Goal: Task Accomplishment & Management: Use online tool/utility

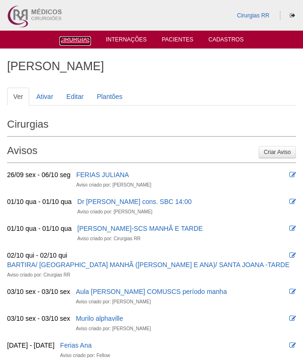
drag, startPoint x: 80, startPoint y: 37, endPoint x: 134, endPoint y: 52, distance: 56.7
click at [80, 38] on link "Cirurgias" at bounding box center [75, 40] width 32 height 9
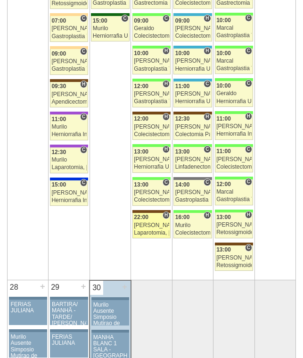
scroll to position [1839, 0]
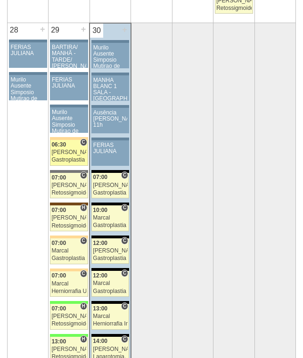
click at [67, 151] on div "[PERSON_NAME]" at bounding box center [68, 152] width 35 height 6
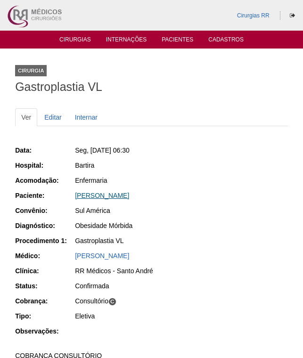
click at [111, 198] on link "[PERSON_NAME]" at bounding box center [102, 196] width 54 height 8
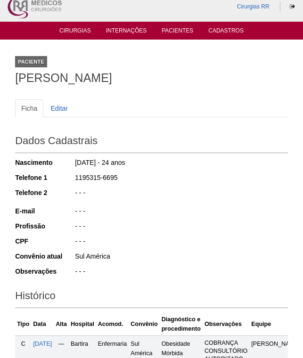
scroll to position [184, 0]
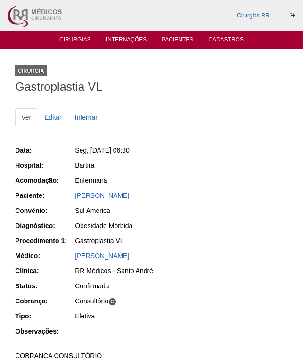
click at [71, 40] on link "Cirurgias" at bounding box center [75, 40] width 32 height 8
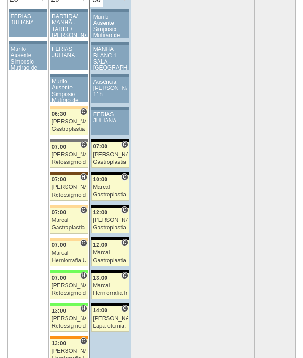
scroll to position [1886, 0]
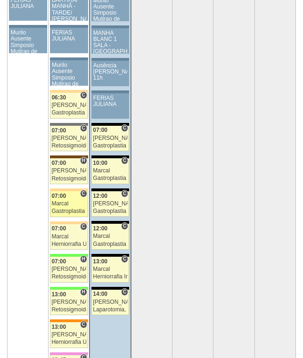
click at [66, 203] on div "Marcal" at bounding box center [68, 204] width 35 height 6
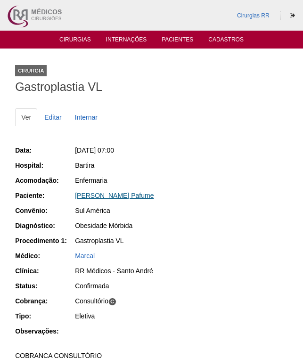
click at [120, 198] on link "[PERSON_NAME] Pafume" at bounding box center [114, 196] width 79 height 8
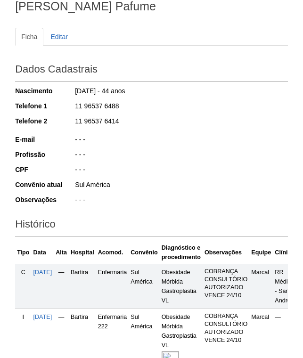
scroll to position [184, 0]
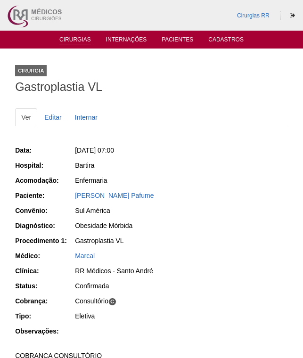
click at [84, 37] on link "Cirurgias" at bounding box center [75, 40] width 32 height 8
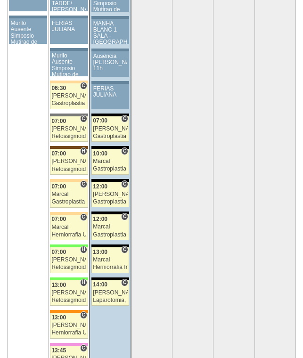
scroll to position [2027, 0]
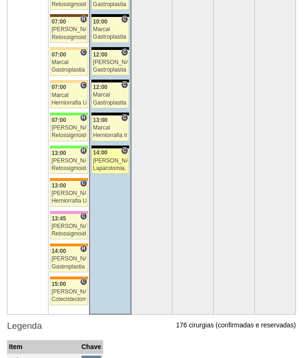
click at [101, 157] on link "88721 Nathan C 14:00 Nathan Laparotomia, Biópsia, Drenagem, Bridas VL Hospital …" at bounding box center [110, 162] width 38 height 26
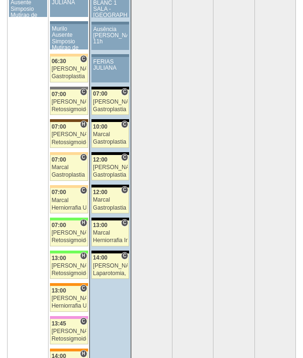
scroll to position [2121, 0]
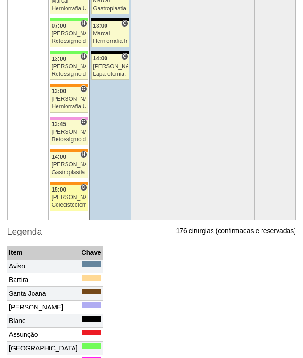
click at [63, 193] on div "15:00" at bounding box center [68, 190] width 35 height 6
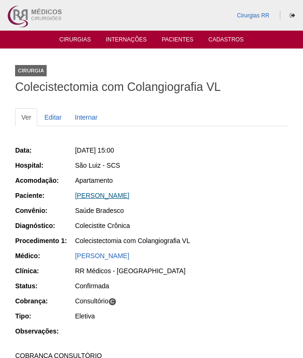
click at [111, 197] on link "[PERSON_NAME]" at bounding box center [102, 196] width 54 height 8
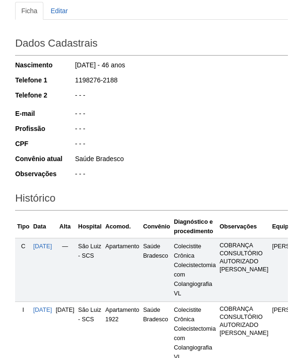
scroll to position [236, 0]
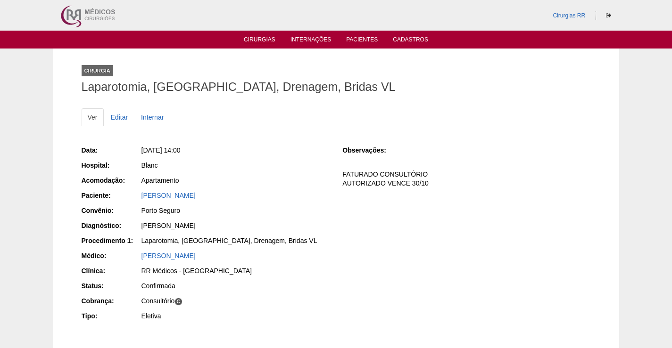
click at [248, 40] on link "Cirurgias" at bounding box center [260, 40] width 32 height 8
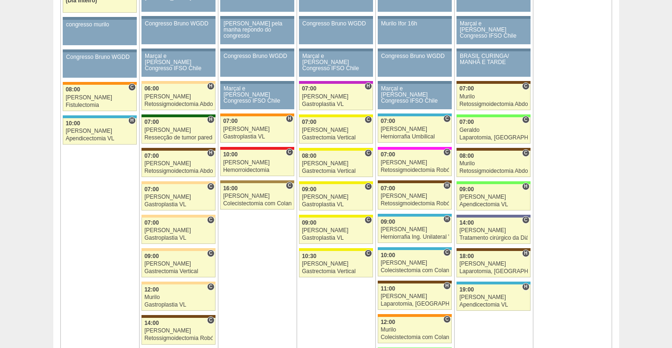
scroll to position [613, 0]
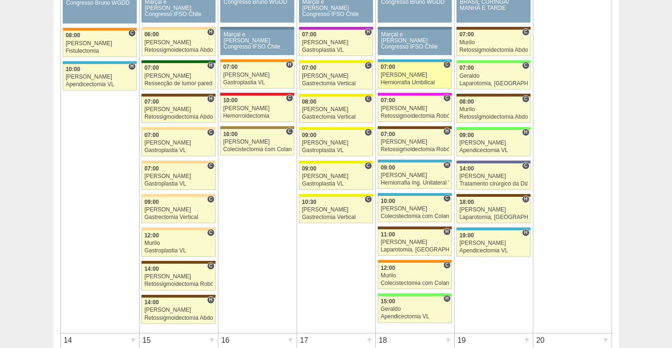
click at [398, 78] on div "Ricardo Fernandes" at bounding box center [414, 75] width 68 height 6
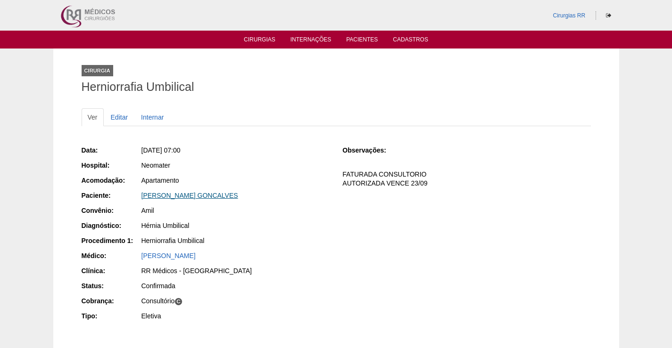
drag, startPoint x: 262, startPoint y: 196, endPoint x: 171, endPoint y: 197, distance: 91.0
click at [171, 197] on div "CLAUDIO SANCHES GONCALVES" at bounding box center [235, 195] width 188 height 9
click at [249, 163] on div "Neomater" at bounding box center [235, 165] width 188 height 9
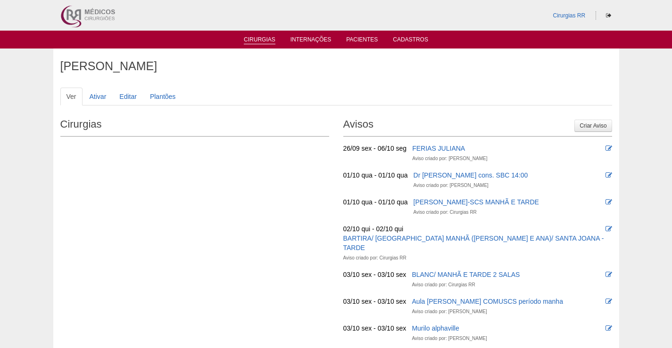
click at [258, 40] on link "Cirurgias" at bounding box center [260, 40] width 32 height 8
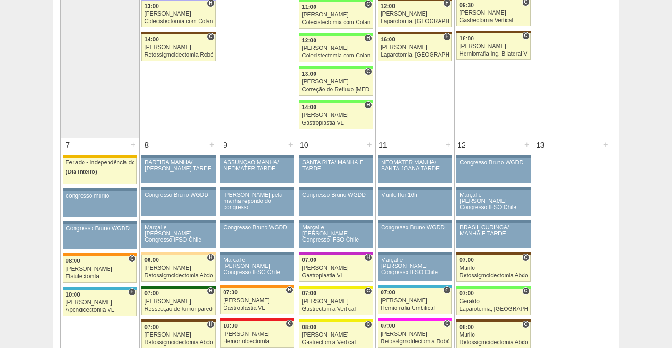
scroll to position [471, 0]
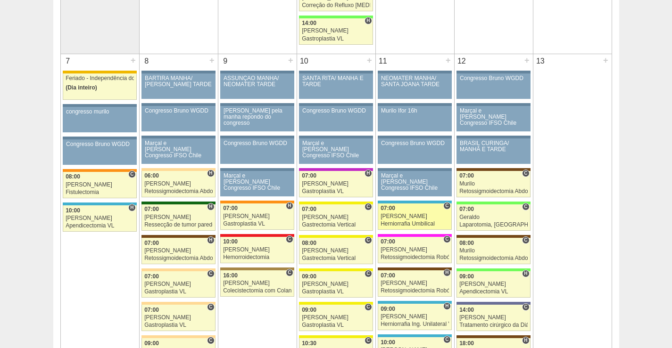
click at [410, 221] on div "Herniorrafia Umbilical" at bounding box center [414, 224] width 68 height 6
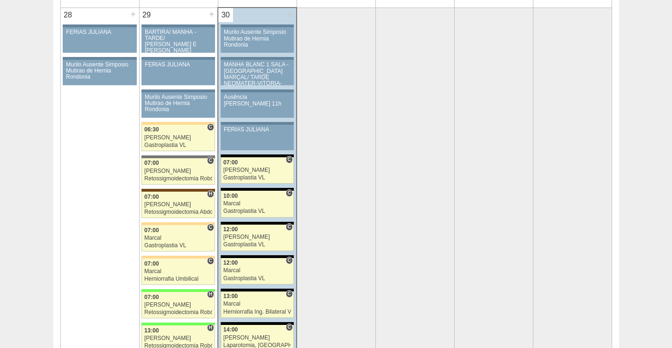
scroll to position [1886, 0]
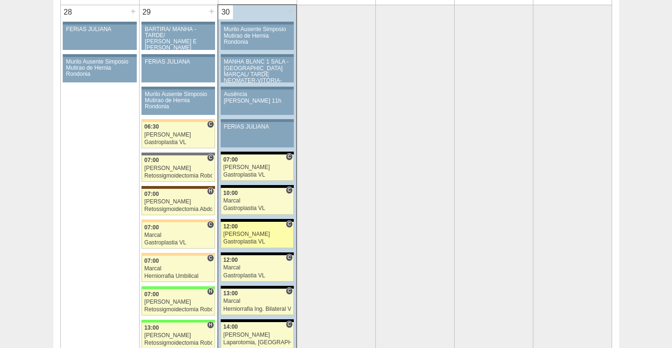
click at [249, 239] on link "88631 Felipe Rossi C 12:00 Felipe Rossi Gastroplastia VL Hospital Blanc RR Médi…" at bounding box center [257, 235] width 73 height 26
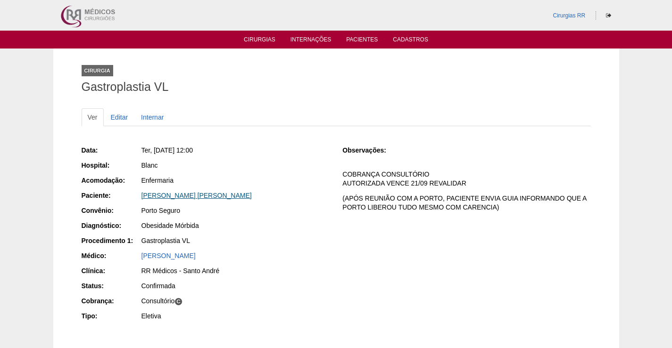
click at [217, 192] on link "[PERSON_NAME] [PERSON_NAME]" at bounding box center [196, 196] width 110 height 8
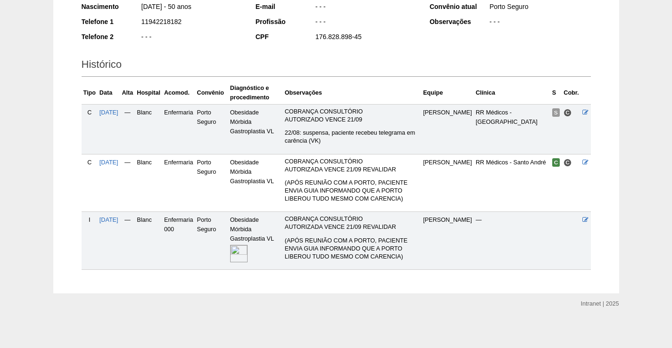
scroll to position [171, 0]
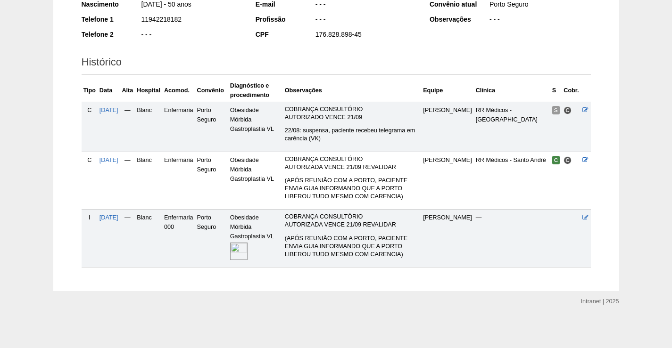
click at [243, 243] on img at bounding box center [238, 251] width 17 height 17
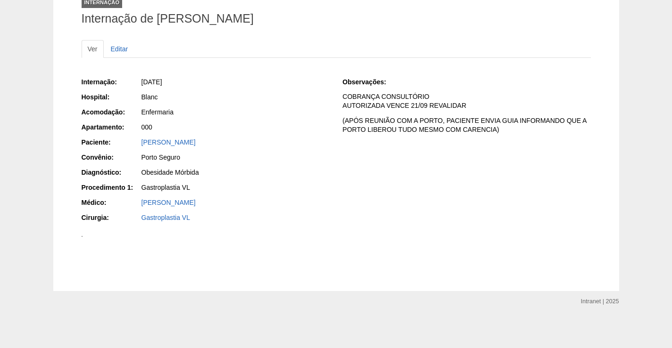
scroll to position [236, 0]
click at [83, 236] on img at bounding box center [82, 236] width 1 height 1
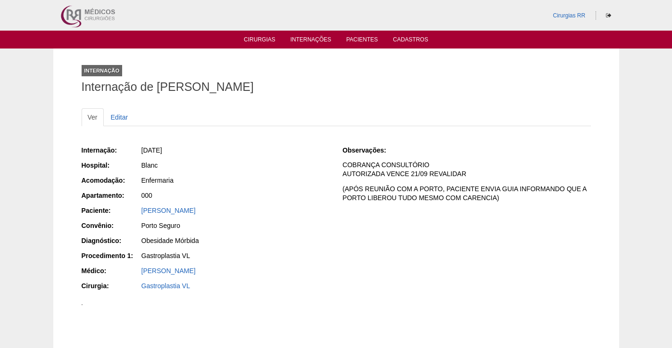
scroll to position [236, 0]
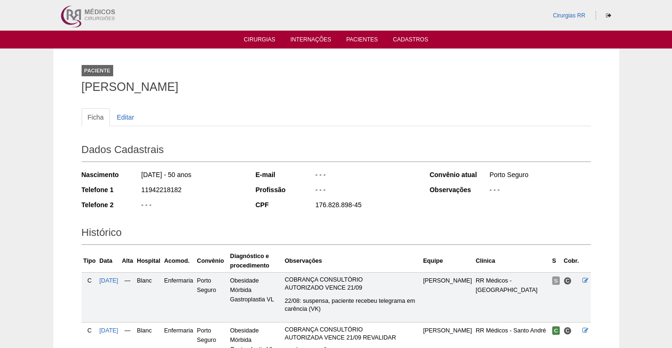
scroll to position [170, 0]
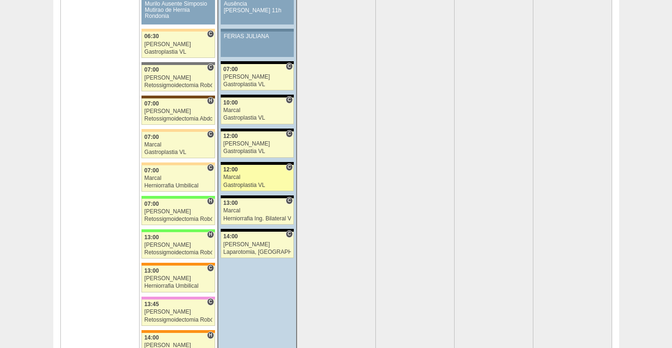
scroll to position [1980, 0]
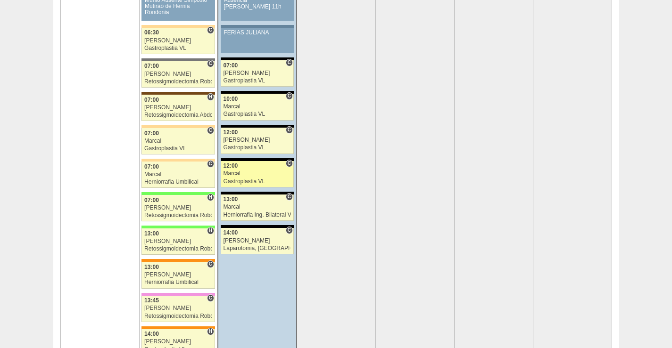
click at [265, 169] on div "12:00" at bounding box center [257, 166] width 68 height 6
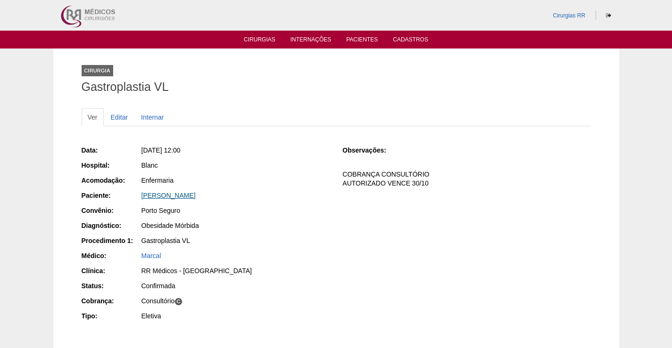
click at [196, 196] on link "[PERSON_NAME]" at bounding box center [168, 196] width 54 height 8
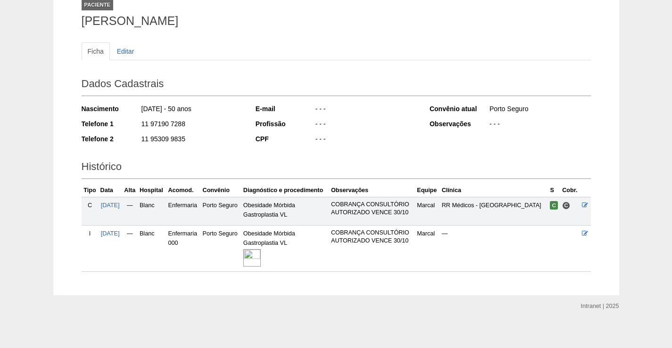
scroll to position [70, 0]
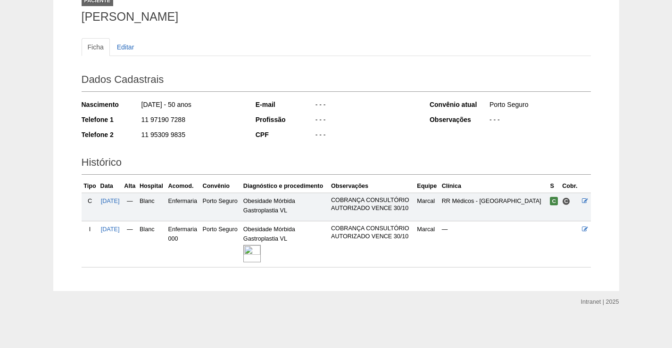
click at [259, 248] on img at bounding box center [251, 253] width 17 height 17
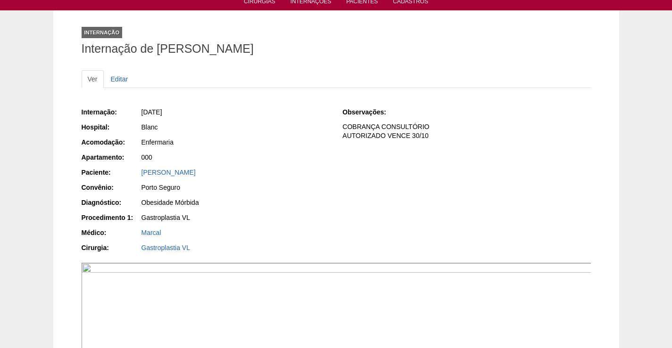
scroll to position [94, 0]
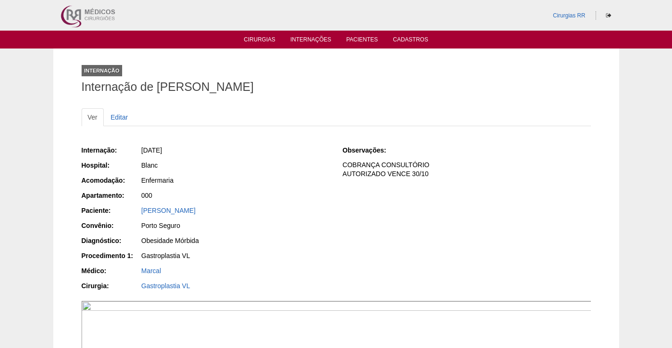
scroll to position [94, 0]
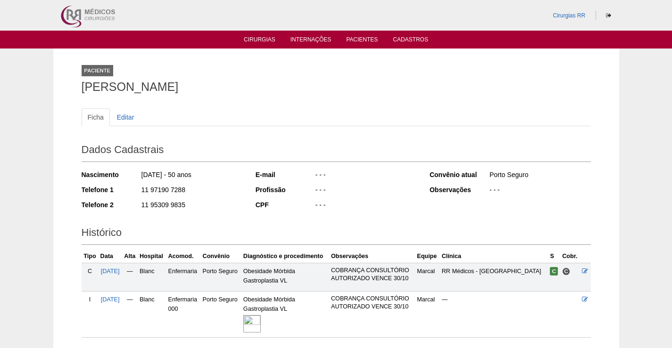
scroll to position [67, 0]
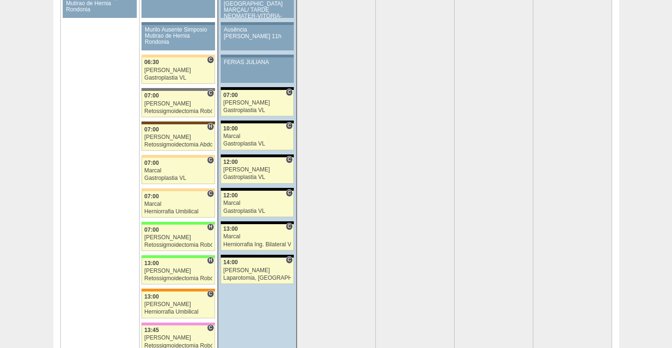
scroll to position [1980, 0]
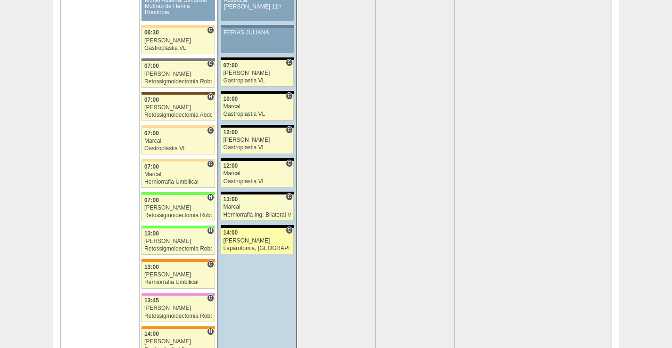
click at [247, 242] on div "Nathan" at bounding box center [257, 241] width 68 height 6
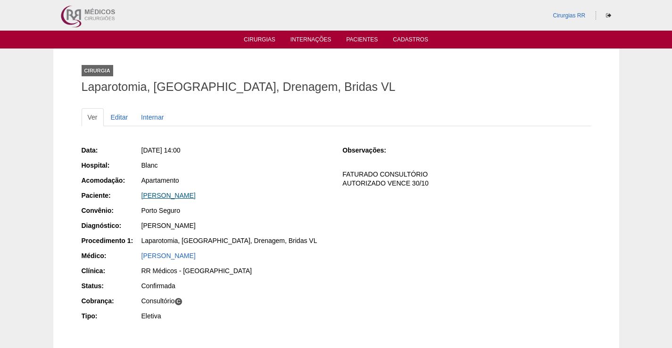
click at [196, 193] on link "[PERSON_NAME]" at bounding box center [168, 196] width 54 height 8
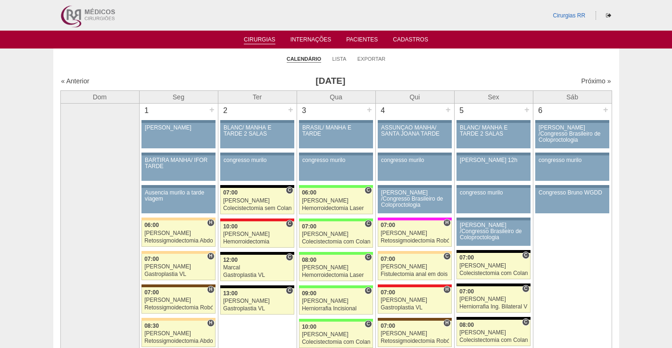
scroll to position [1980, 0]
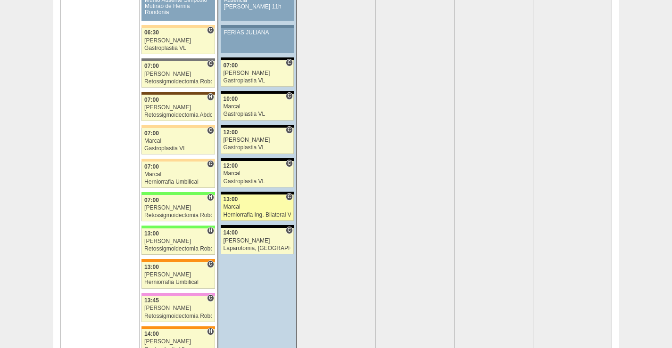
click at [268, 203] on link "89250 Cirurgias RR C 13:00 Marcal Herniorrafia Ing. Bilateral VL Hospital Blanc…" at bounding box center [257, 208] width 73 height 26
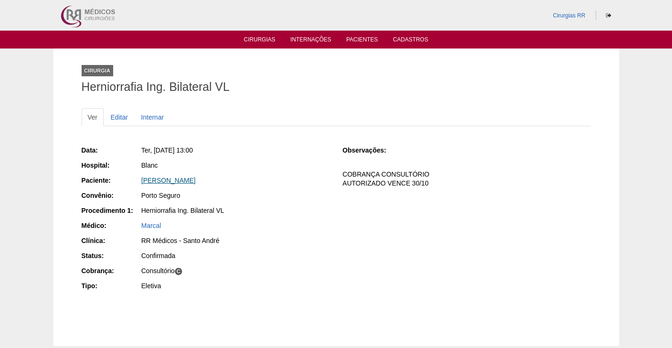
click at [168, 179] on link "[PERSON_NAME]" at bounding box center [168, 181] width 54 height 8
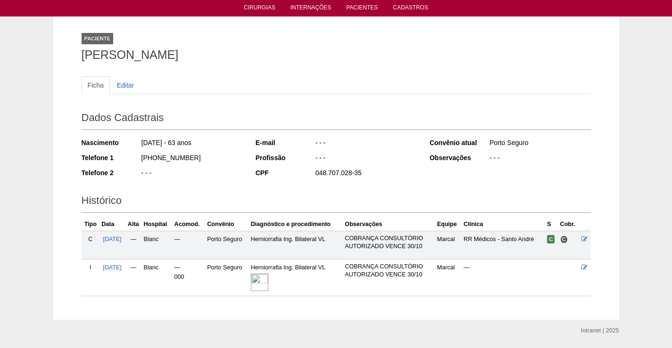
scroll to position [47, 0]
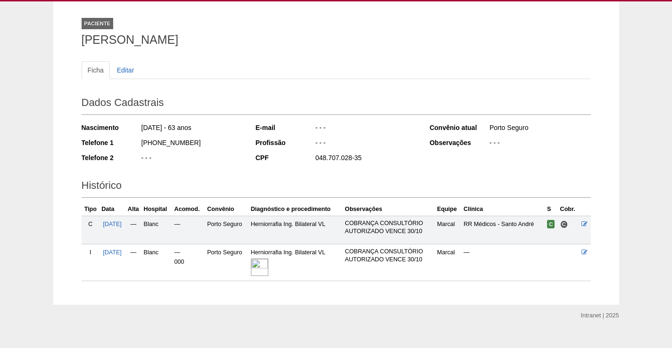
click at [268, 262] on img at bounding box center [259, 267] width 17 height 17
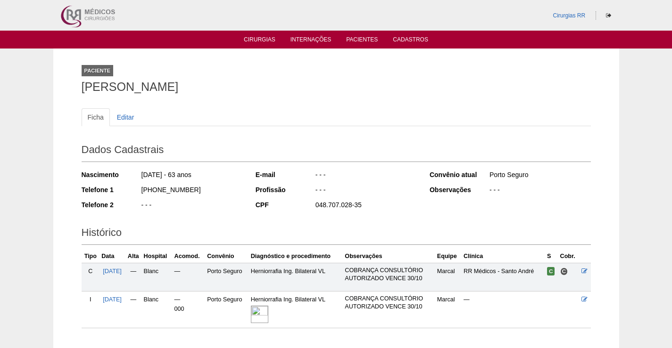
scroll to position [47, 0]
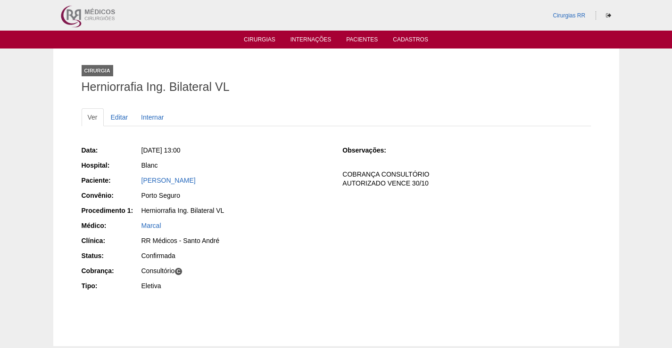
drag, startPoint x: 227, startPoint y: 186, endPoint x: 196, endPoint y: 217, distance: 44.0
click at [133, 185] on div "Paciente: CLODOALDO PIRES" at bounding box center [206, 182] width 248 height 12
copy div "Paciente: CLODOALDO PIRES"
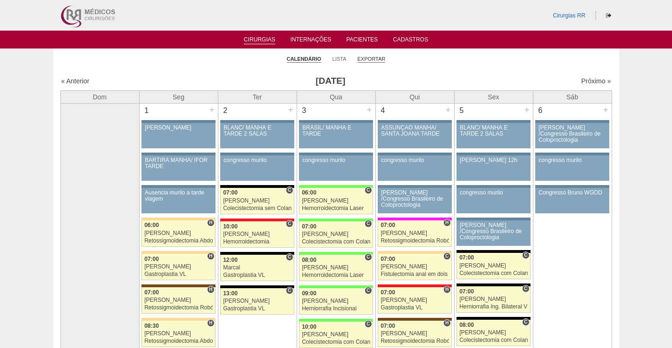
click at [377, 59] on link "Exportar" at bounding box center [371, 59] width 28 height 7
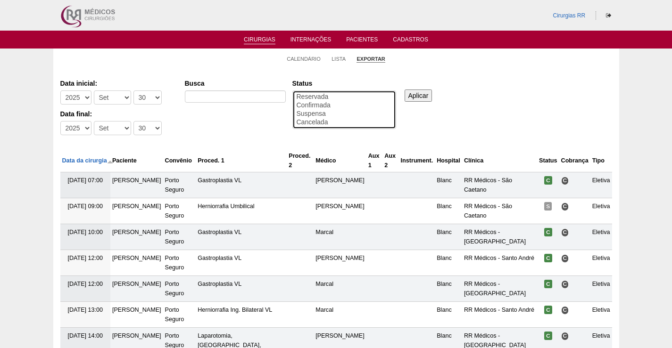
select select "conf"
click at [311, 103] on option "Confirmada" at bounding box center [344, 105] width 97 height 8
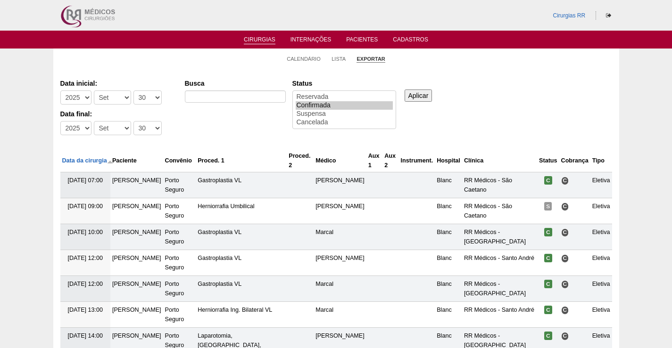
click at [419, 95] on input "Aplicar" at bounding box center [418, 96] width 28 height 12
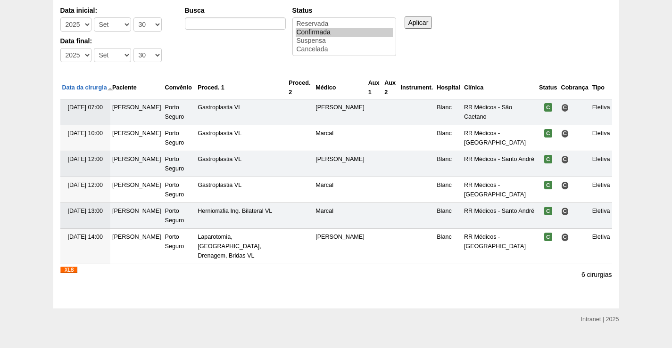
scroll to position [81, 0]
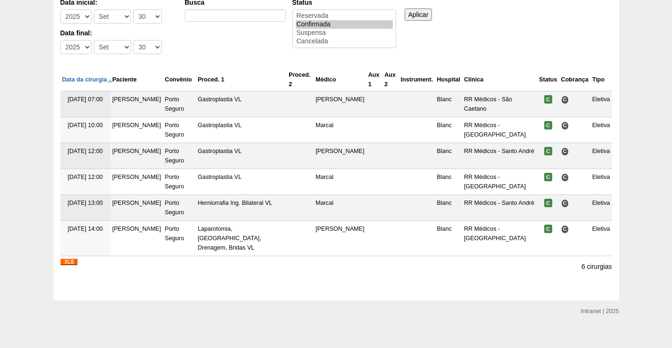
click at [66, 259] on img at bounding box center [68, 262] width 17 height 7
